Goal: Task Accomplishment & Management: Use online tool/utility

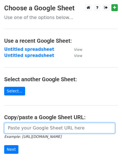
click at [35, 127] on input "url" at bounding box center [59, 128] width 111 height 11
paste input "[URL][DOMAIN_NAME]"
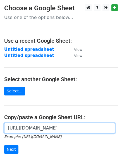
scroll to position [0, 117]
type input "[URL][DOMAIN_NAME]"
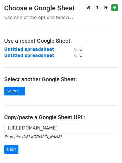
scroll to position [0, 0]
click at [15, 148] on input "Next" at bounding box center [11, 149] width 14 height 9
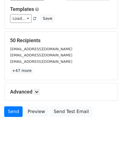
scroll to position [54, 0]
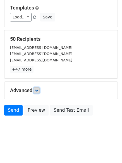
click at [37, 91] on icon at bounding box center [36, 90] width 3 height 3
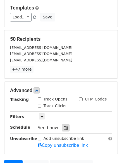
click at [64, 128] on icon at bounding box center [66, 128] width 4 height 4
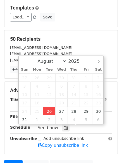
type input "2025-08-26 12:00"
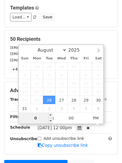
type input "01"
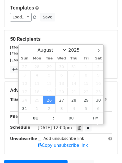
type input "2025-08-26 13:00"
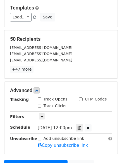
click at [83, 158] on form "Variables Copy/paste... {{Column A}} Email column Column A Templates Load... No…" at bounding box center [61, 81] width 114 height 211
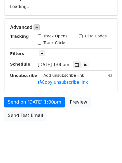
scroll to position [100, 0]
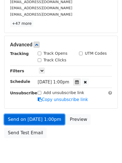
click at [39, 120] on link "Send on Aug 26 at 1:00pm" at bounding box center [34, 119] width 61 height 11
